Goal: Information Seeking & Learning: Learn about a topic

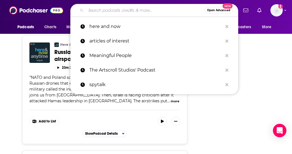
click at [97, 11] on input "Search podcasts, credits, & more..." at bounding box center [145, 10] width 119 height 9
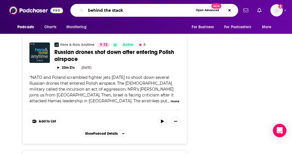
type input "behind the stacks"
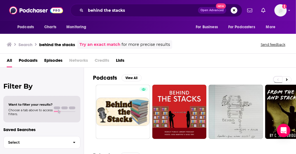
click at [200, 72] on div "Podcasts View All 7 5 7 + 28" at bounding box center [194, 107] width 203 height 78
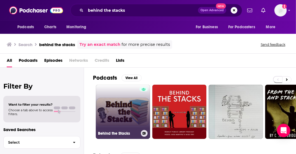
click at [131, 105] on link "Behind the Stacks" at bounding box center [123, 112] width 54 height 54
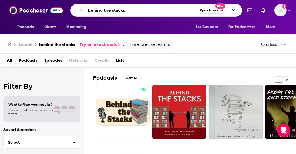
click at [128, 14] on input "behind the stacks" at bounding box center [142, 10] width 112 height 9
type input "behind the stack"
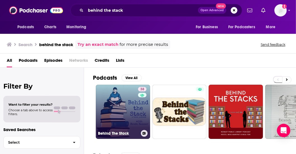
click at [122, 115] on link "38 Behind The Stack" at bounding box center [123, 112] width 54 height 54
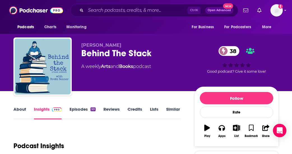
click at [123, 130] on div "Podcast Insights" at bounding box center [94, 143] width 163 height 29
click at [181, 10] on input "Search podcasts, credits, & more..." at bounding box center [137, 10] width 102 height 9
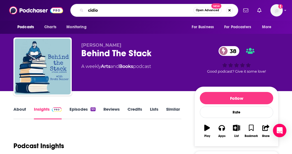
type input "cidiot"
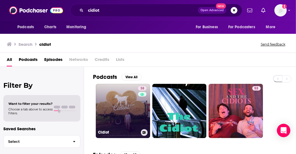
click at [127, 90] on link "38 Cidiot" at bounding box center [123, 111] width 54 height 54
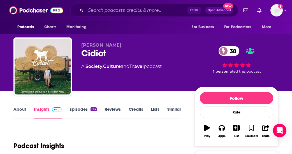
scroll to position [135, 0]
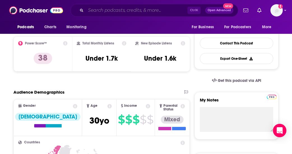
click at [172, 6] on input "Search podcasts, credits, & more..." at bounding box center [137, 10] width 102 height 9
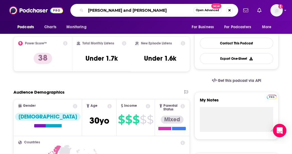
type input "[PERSON_NAME] and [PERSON_NAME]"
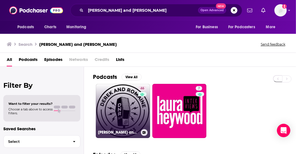
click at [125, 121] on link "46 [PERSON_NAME] and [PERSON_NAME]" at bounding box center [123, 111] width 54 height 54
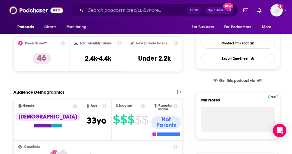
scroll to position [124, 0]
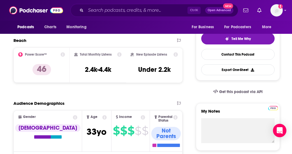
click at [105, 12] on input "Search podcasts, credits, & more..." at bounding box center [137, 10] width 102 height 9
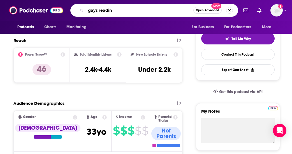
type input "gays reading"
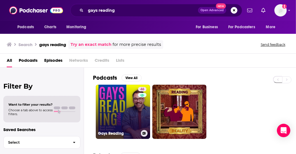
click at [121, 105] on link "46 Gays Reading" at bounding box center [123, 112] width 54 height 54
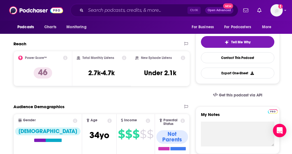
scroll to position [113, 0]
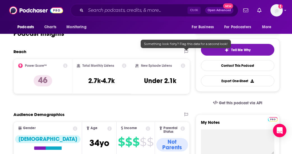
click at [178, 52] on div "Reach" at bounding box center [95, 51] width 165 height 5
